Goal: Information Seeking & Learning: Understand process/instructions

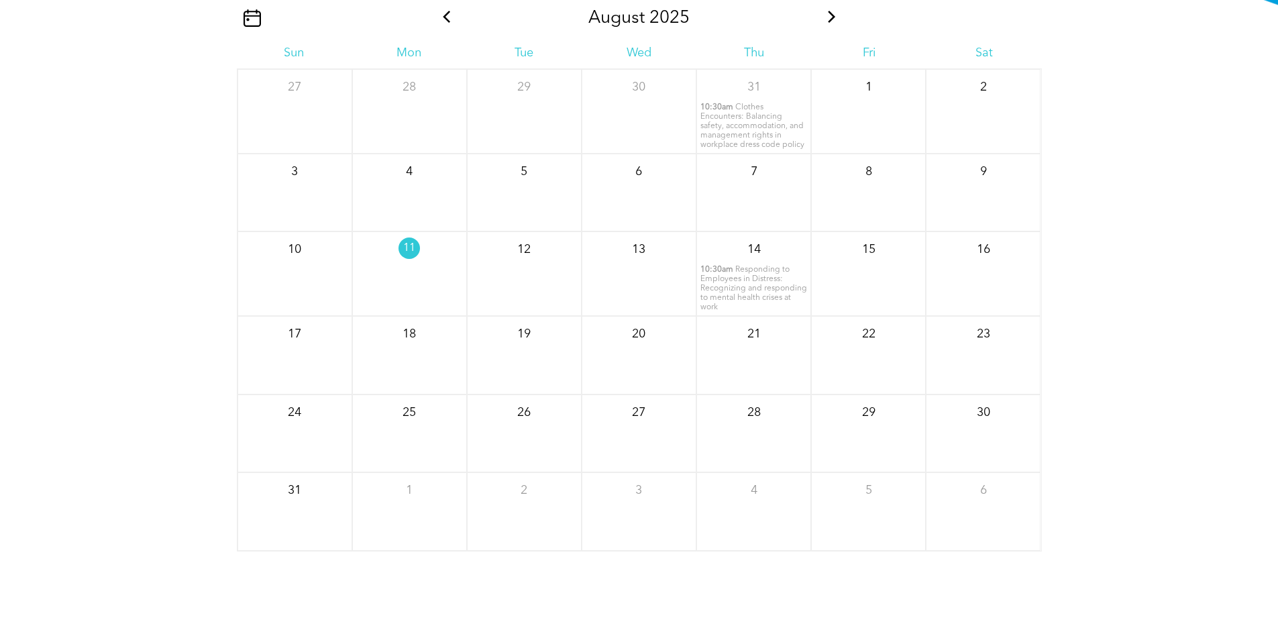
scroll to position [1744, 0]
click at [744, 298] on span "Responding to Employees in Distress: Recognizing and responding to mental healt…" at bounding box center [753, 287] width 107 height 46
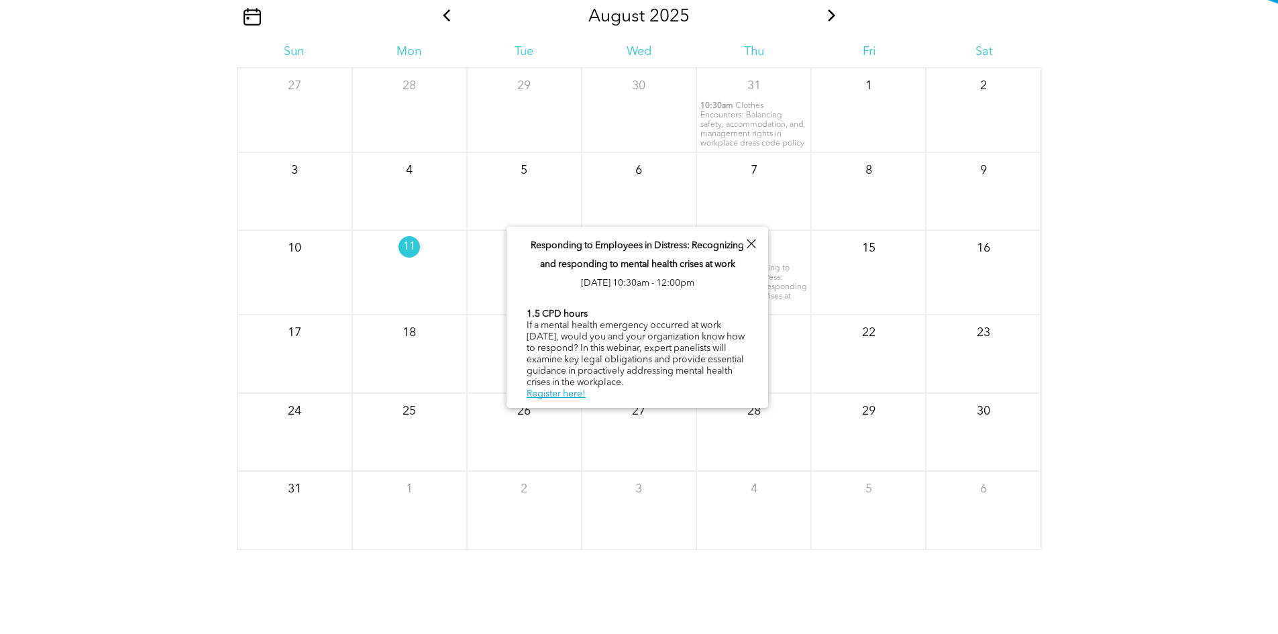
click at [1088, 306] on div "August 2025 Sun Mon Tue Wed Thu Fri Sat 27 28 29 30 31 10:30am" at bounding box center [639, 328] width 1278 height 537
click at [1078, 181] on div "August 2025 Sun Mon Tue Wed Thu Fri Sat 27 28 29 30 31 10:30am" at bounding box center [639, 328] width 1278 height 537
click at [756, 239] on div at bounding box center [751, 244] width 18 height 18
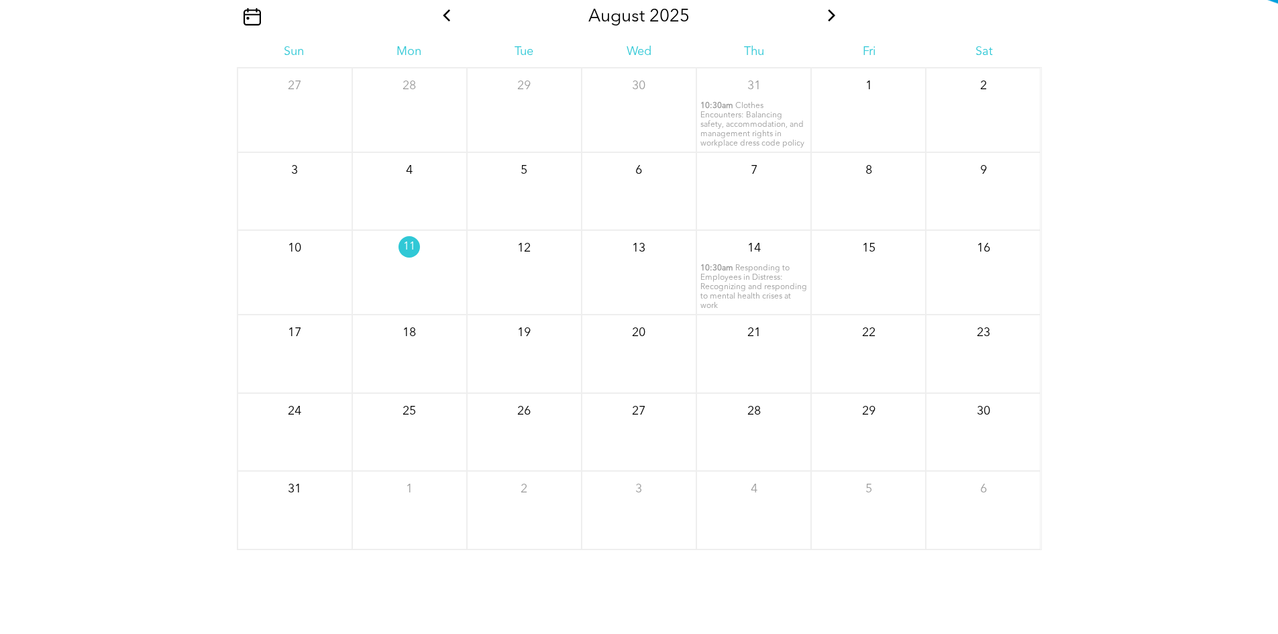
click at [834, 21] on icon at bounding box center [831, 15] width 17 height 12
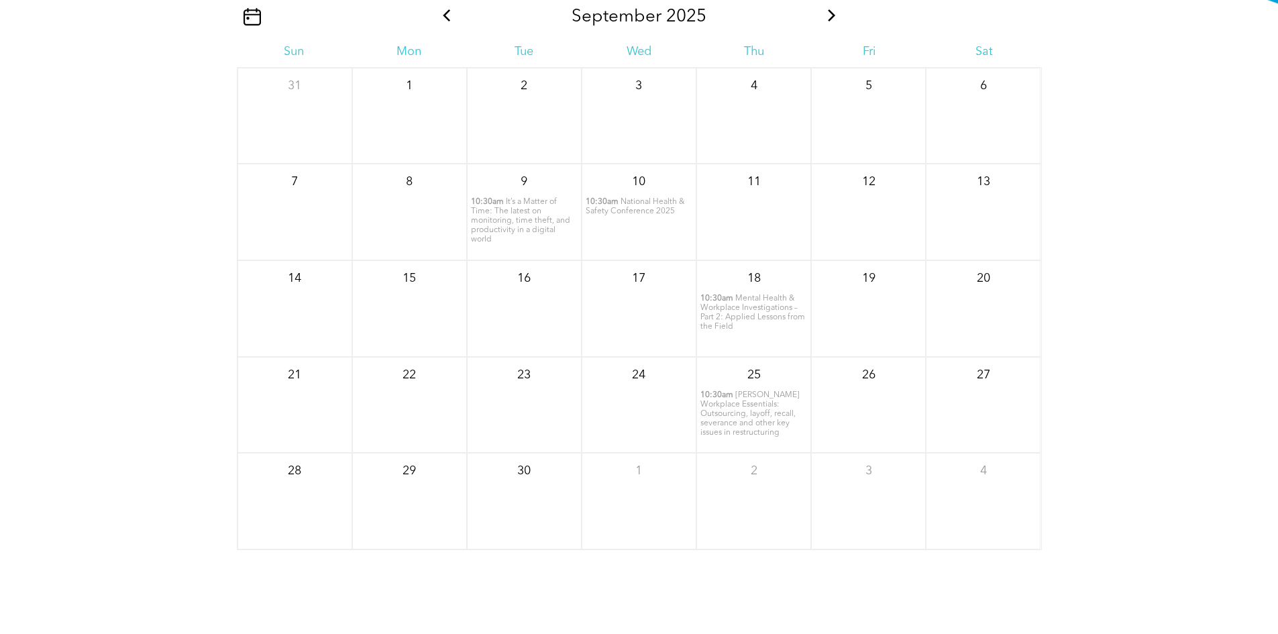
click at [520, 236] on span "It’s a Matter of Time: The latest on monitoring, time theft, and productivity i…" at bounding box center [520, 221] width 99 height 46
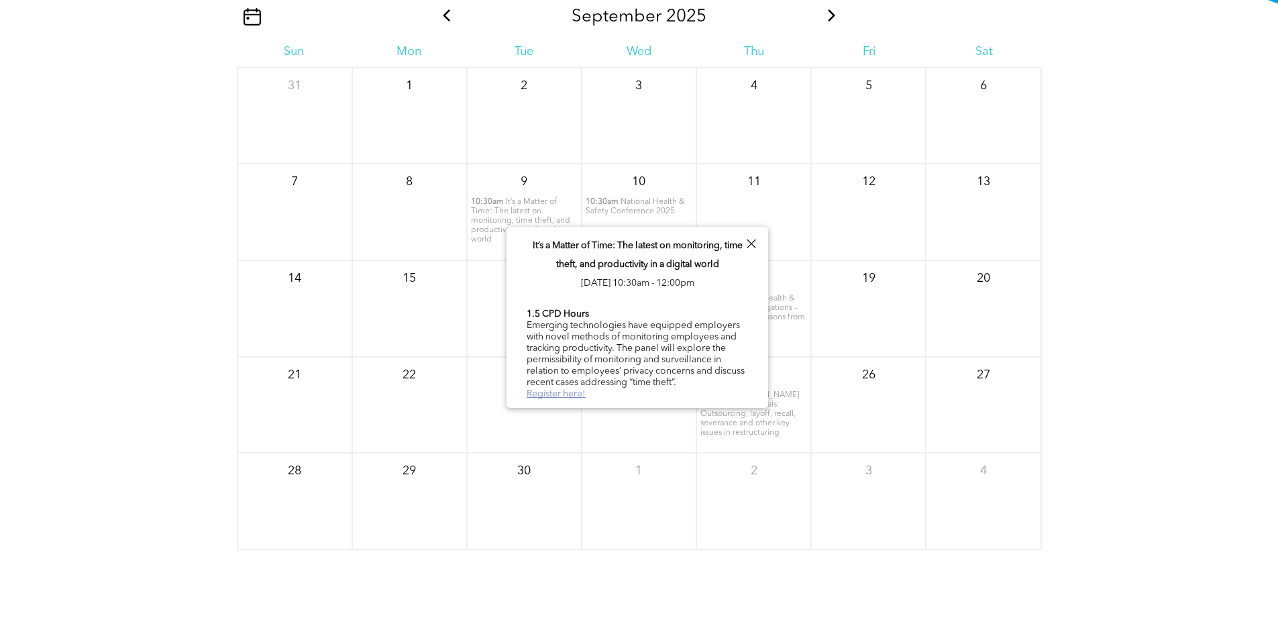
click at [563, 390] on link "Register here!" at bounding box center [555, 393] width 59 height 9
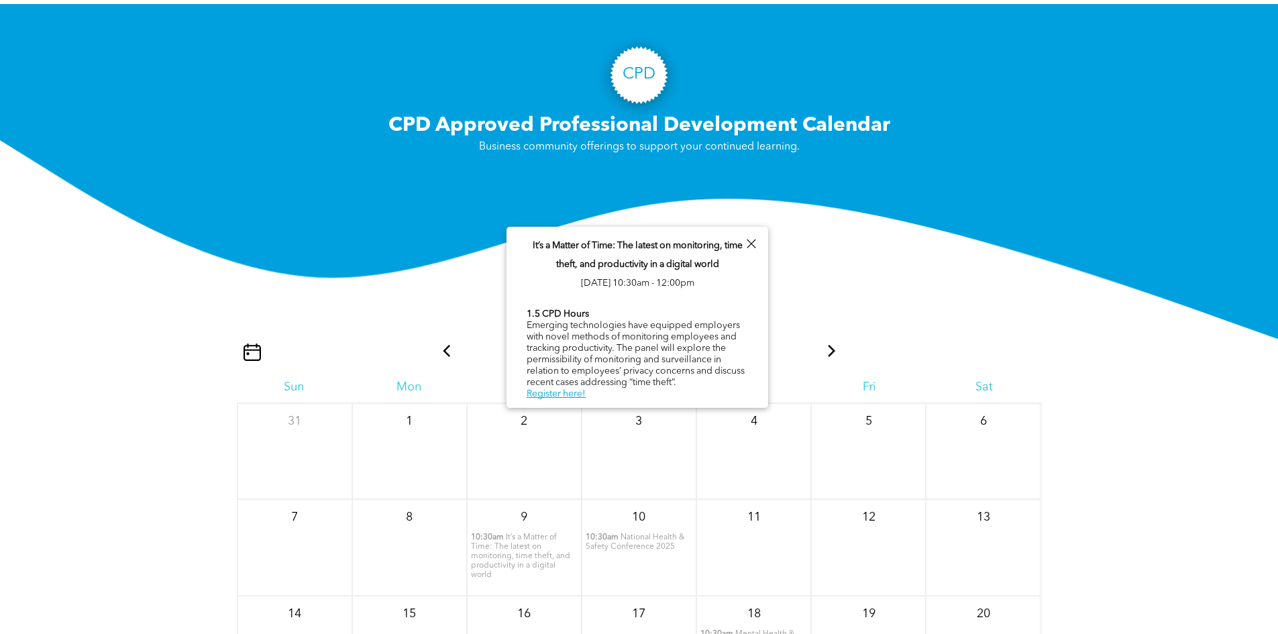
scroll to position [1073, 0]
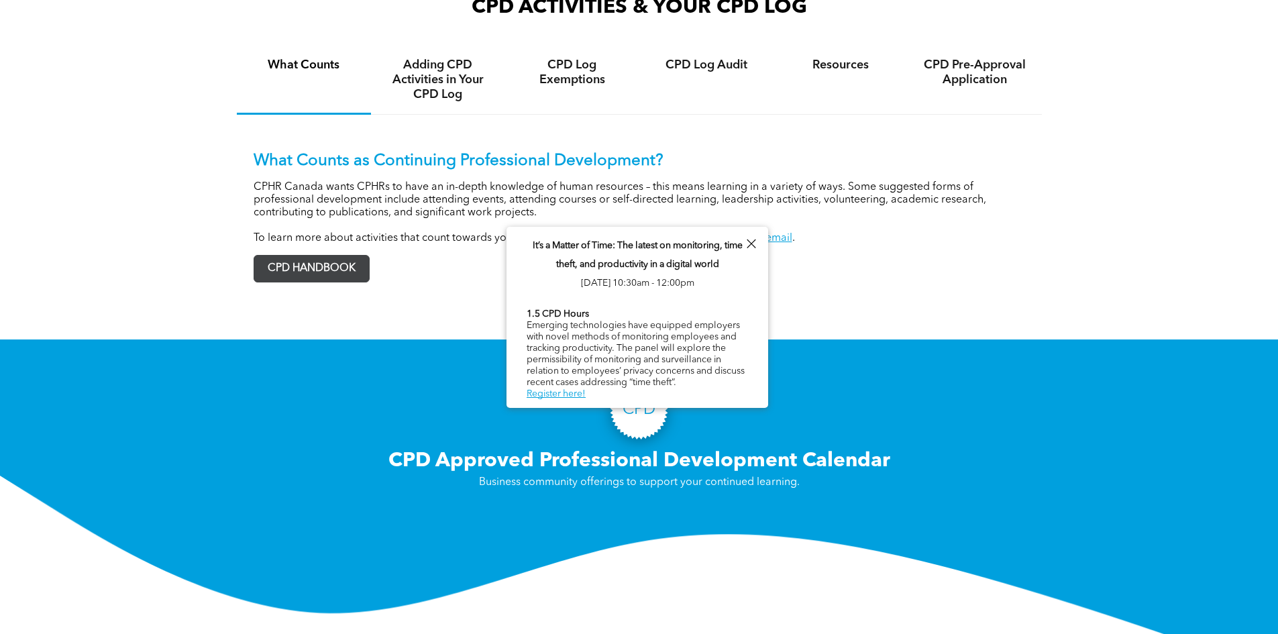
click at [345, 277] on span "CPD HANDBOOK" at bounding box center [311, 269] width 115 height 26
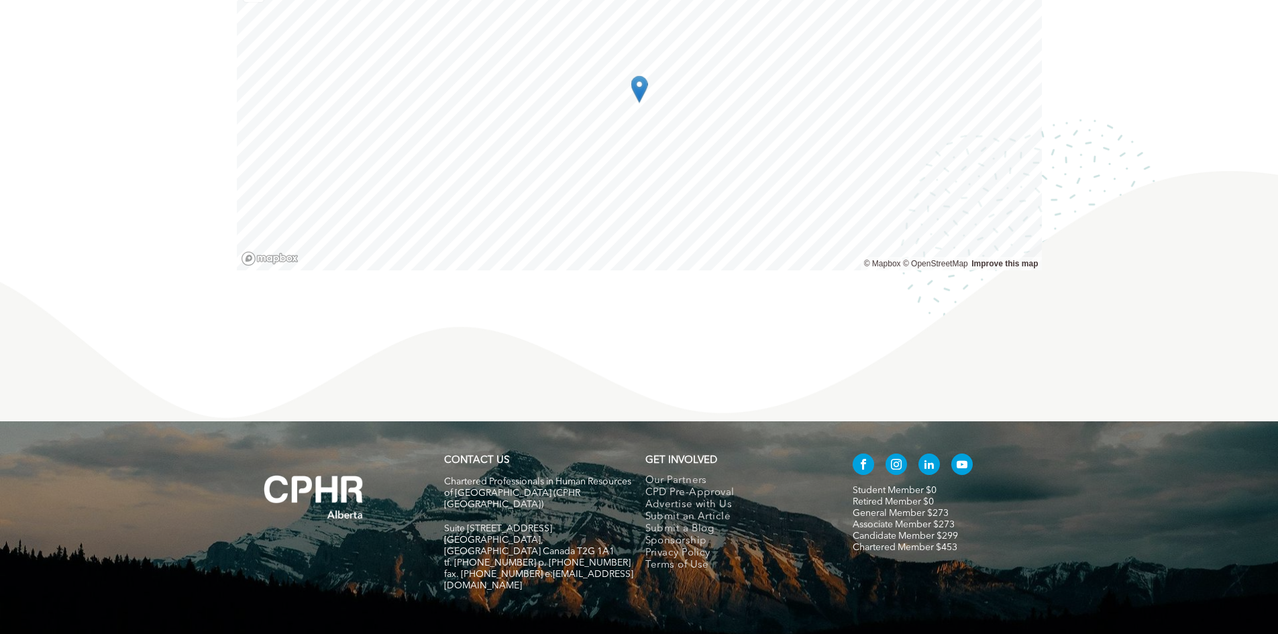
scroll to position [1214, 0]
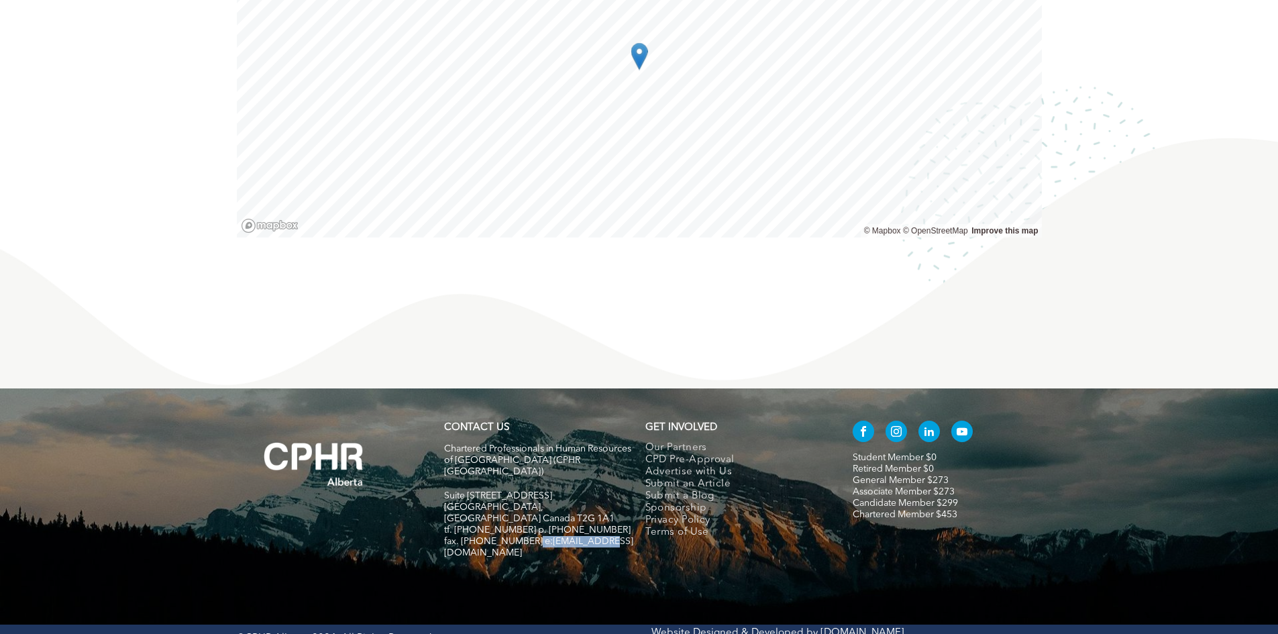
drag, startPoint x: 598, startPoint y: 501, endPoint x: 528, endPoint y: 499, distance: 69.8
click at [528, 536] on h5 "fax. [PHONE_NUMBER] e:[EMAIL_ADDRESS][DOMAIN_NAME]" at bounding box center [538, 547] width 189 height 23
copy span ":[EMAIL_ADDRESS][DOMAIN_NAME]"
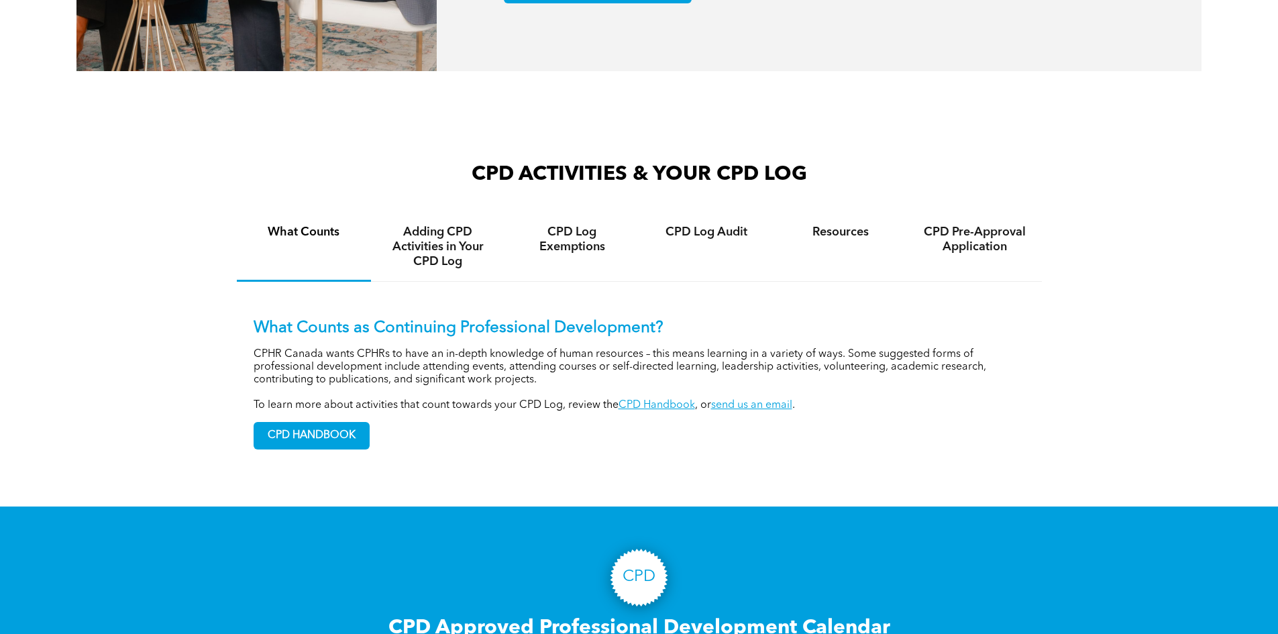
scroll to position [939, 0]
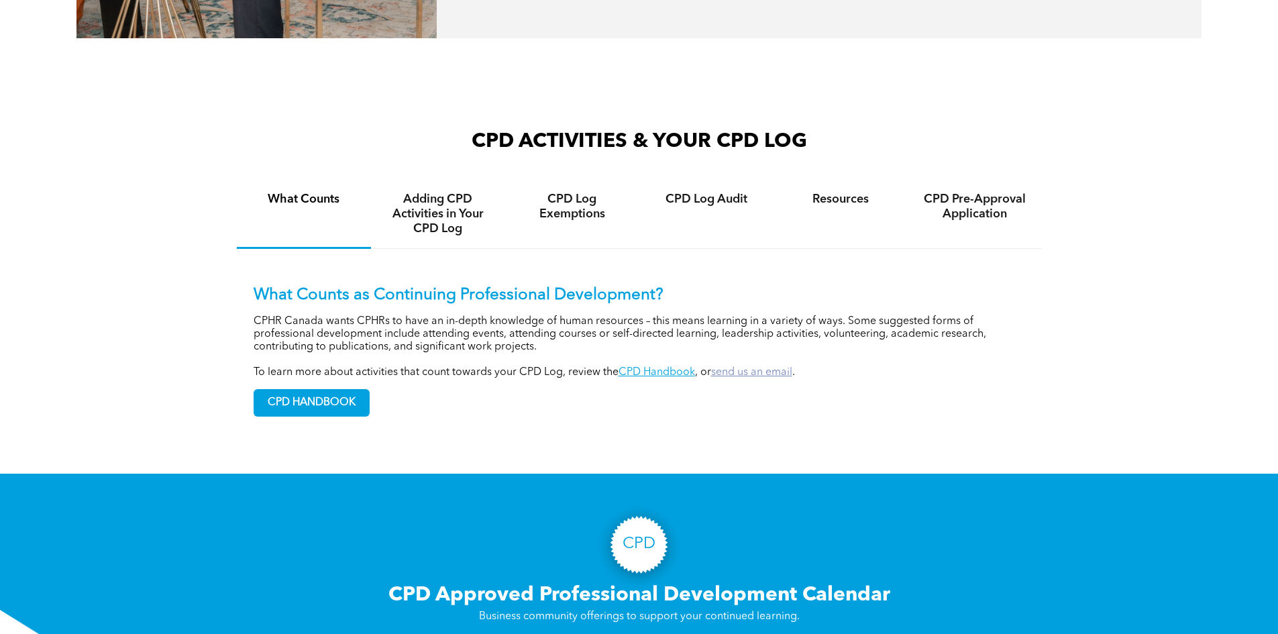
click at [761, 378] on link "send us an email" at bounding box center [751, 372] width 81 height 11
click at [758, 378] on link "send us an email" at bounding box center [751, 372] width 81 height 11
click at [763, 433] on div "What Counts as Continuing Professional Development? CPHR Canada wants CPHRs to …" at bounding box center [639, 341] width 805 height 184
click at [726, 378] on link "send us an email" at bounding box center [751, 372] width 81 height 11
click at [841, 207] on h4 "Resources" at bounding box center [840, 199] width 110 height 15
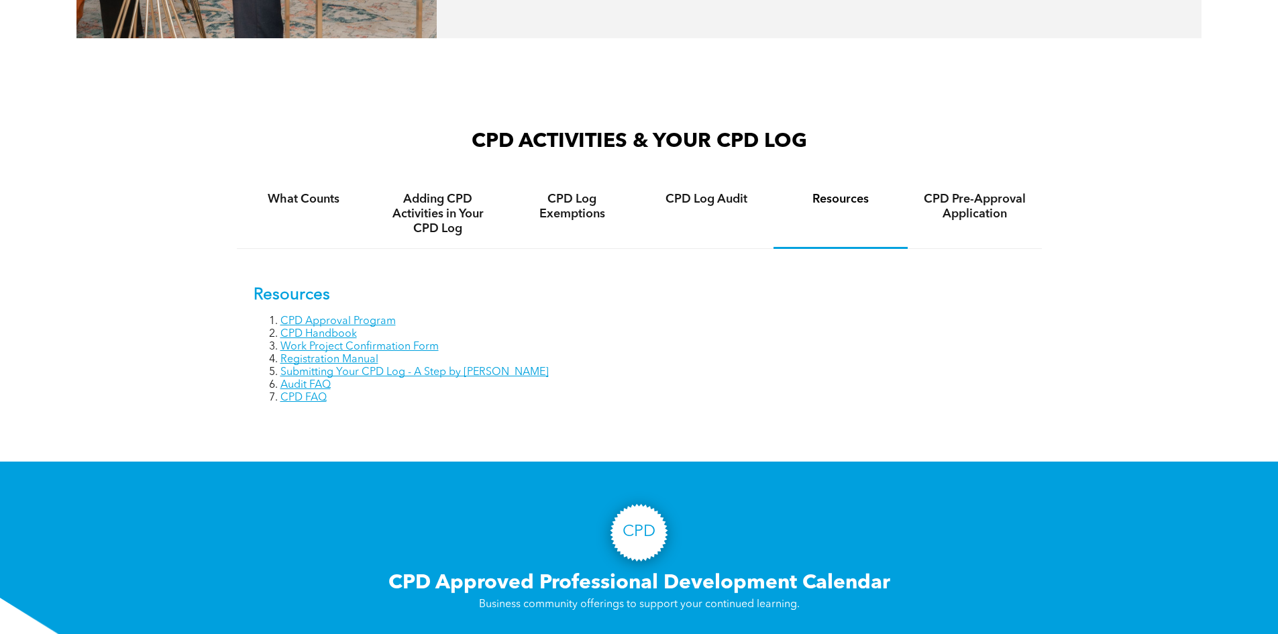
click at [895, 353] on li "Work Project Confirmation Form" at bounding box center [652, 347] width 744 height 13
click at [706, 223] on div "CPD Log Audit" at bounding box center [706, 214] width 134 height 69
